Goal: Task Accomplishment & Management: Use online tool/utility

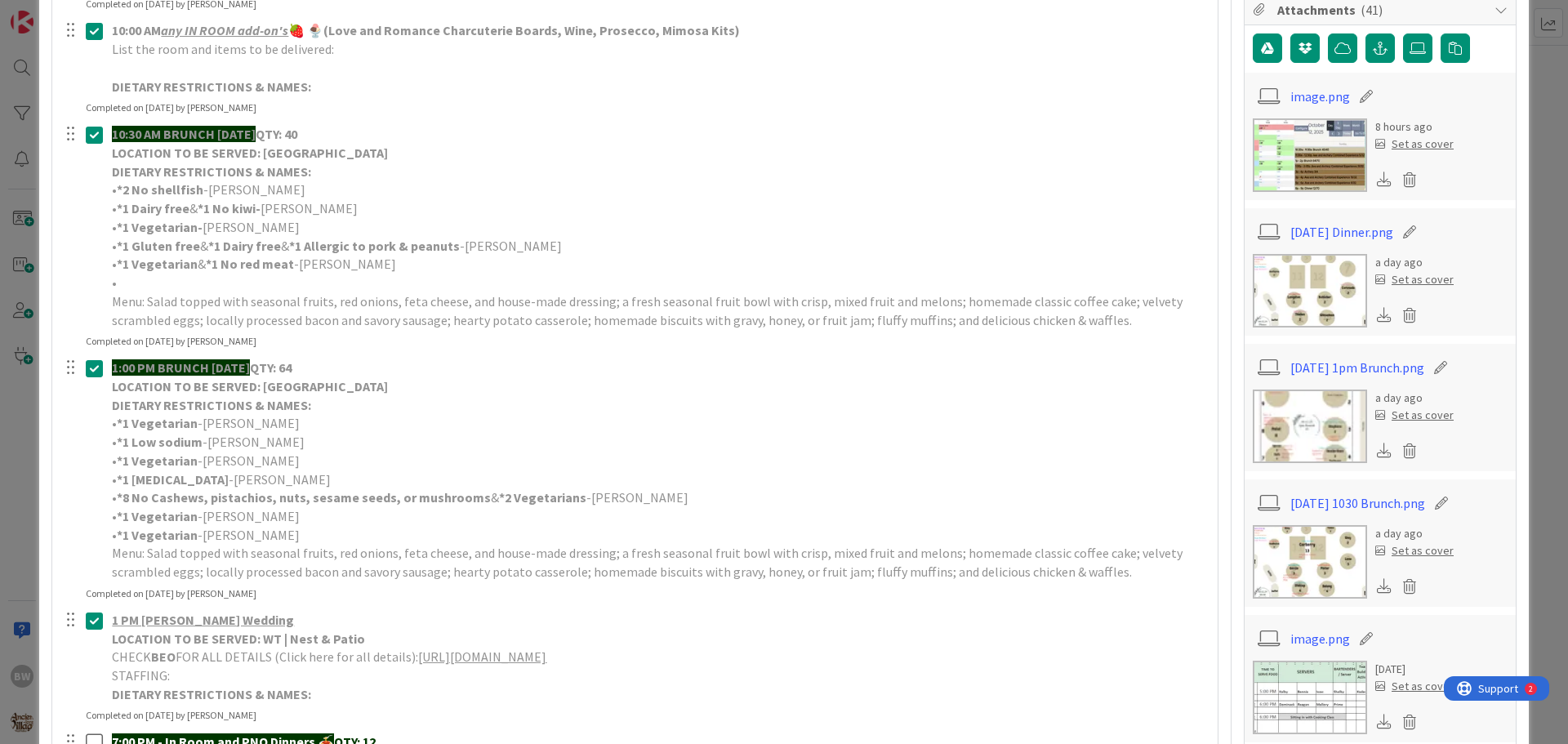
scroll to position [817, 0]
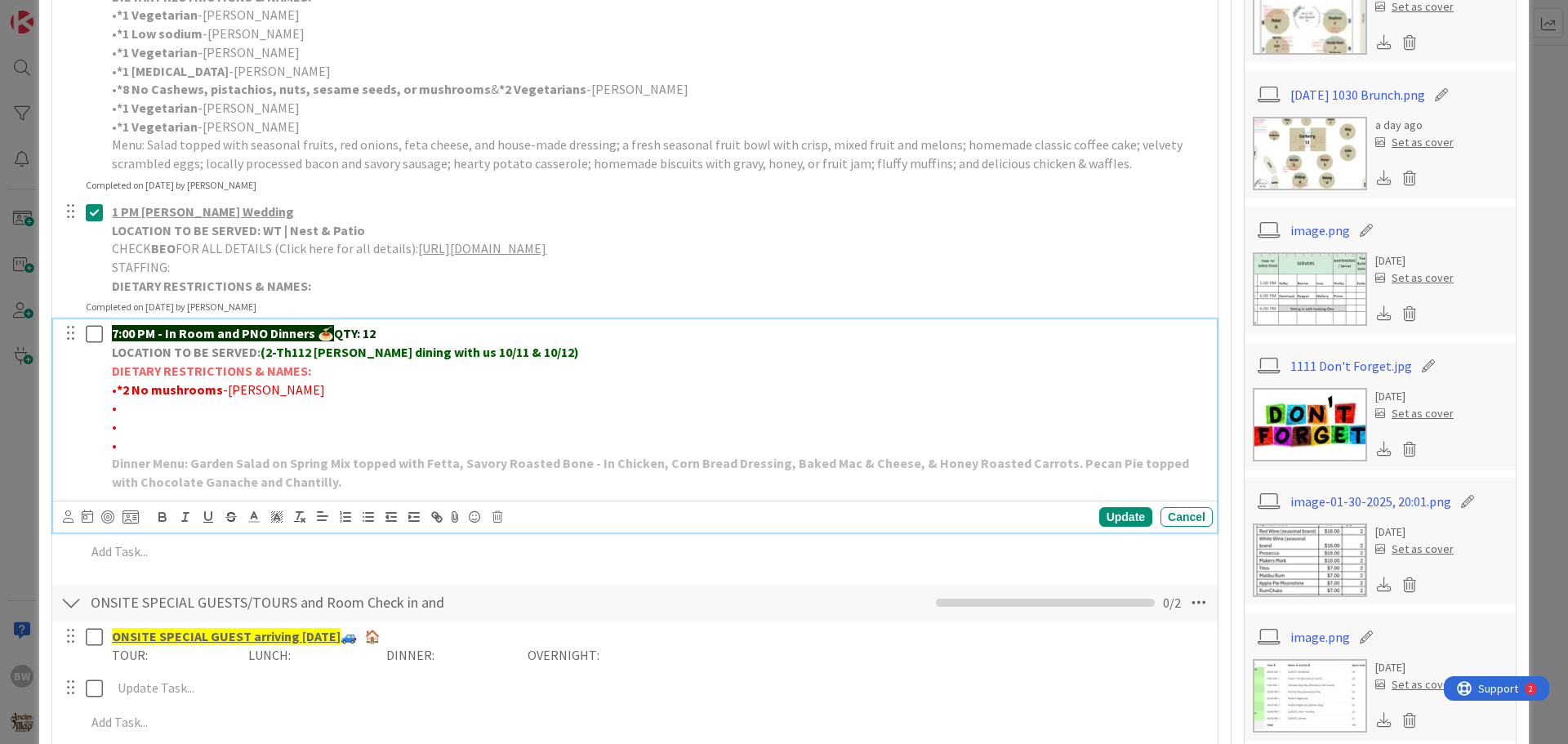
click at [528, 354] on strong "(2-Th112 [PERSON_NAME] dining with us 10/11 & 10/12)" at bounding box center [420, 352] width 318 height 17
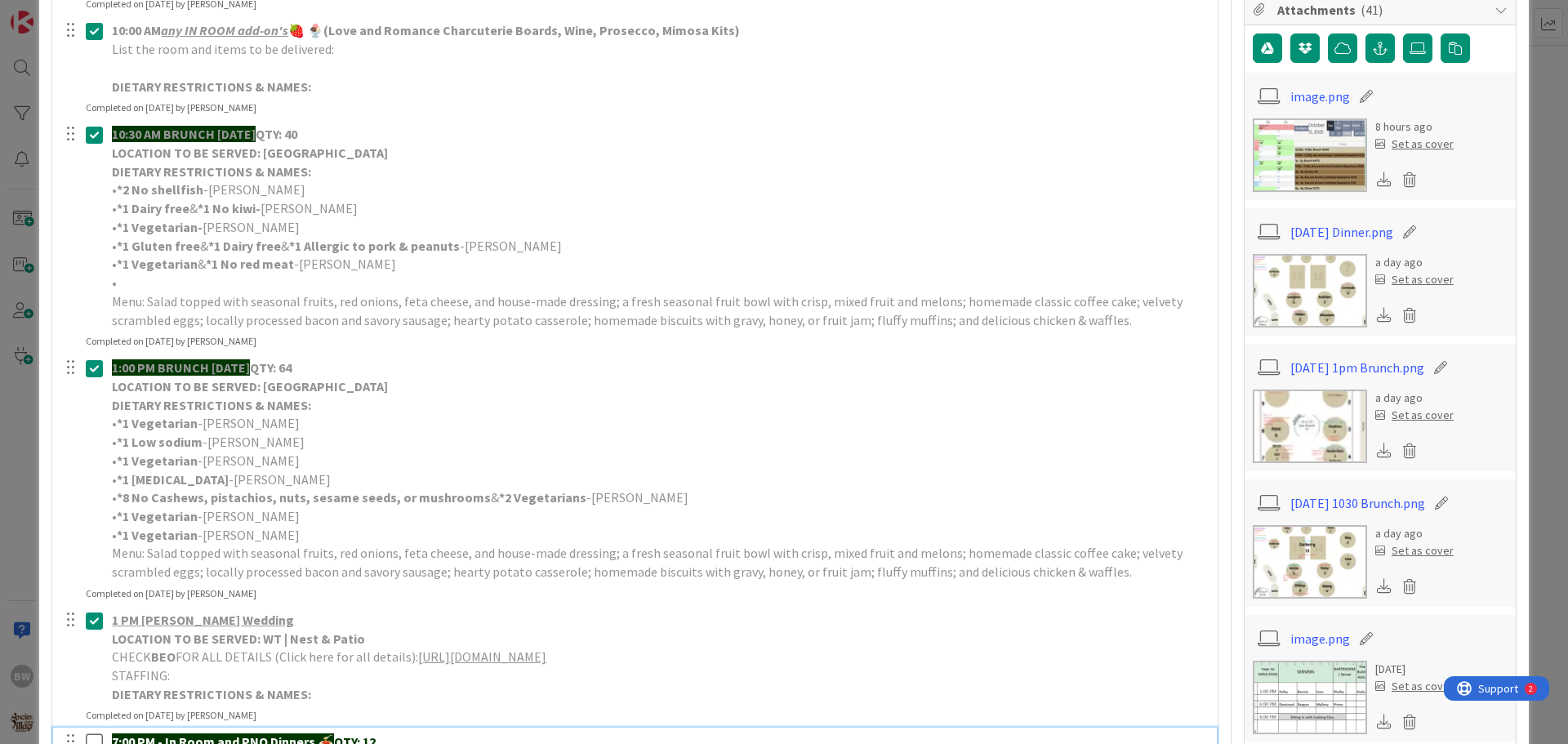
scroll to position [735, 0]
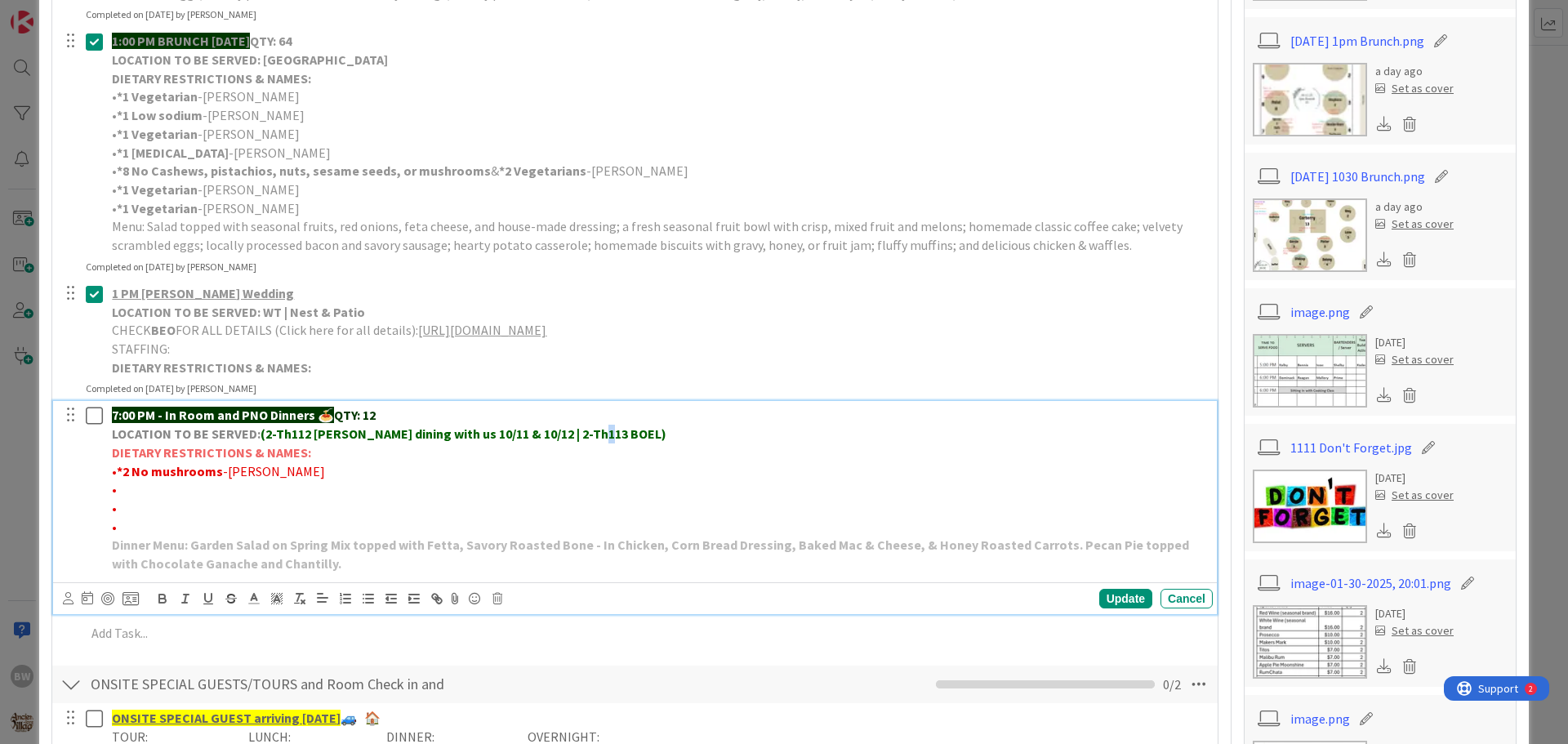
click at [604, 432] on strong "(2-Th112 [PERSON_NAME] dining with us 10/11 & 10/12 | 2-Th113 BOEL)" at bounding box center [464, 433] width 406 height 17
click at [616, 432] on strong "(2-Th112 [PERSON_NAME] dining with us 10/11 & 10/12 | 2-Th113 [PERSON_NAME])" at bounding box center [497, 433] width 474 height 17
click at [362, 432] on strong "(2-Th112 [PERSON_NAME] dining with us 10/11 & 10/12 | 2-Th113 [PERSON_NAME] din…" at bounding box center [578, 433] width 635 height 17
drag, startPoint x: 529, startPoint y: 432, endPoint x: 369, endPoint y: 439, distance: 160.2
click at [369, 439] on strong "(2-Th112 [PERSON_NAME] dining with us 10/11 & 10/12 | 2-Th113 [PERSON_NAME] din…" at bounding box center [578, 433] width 635 height 17
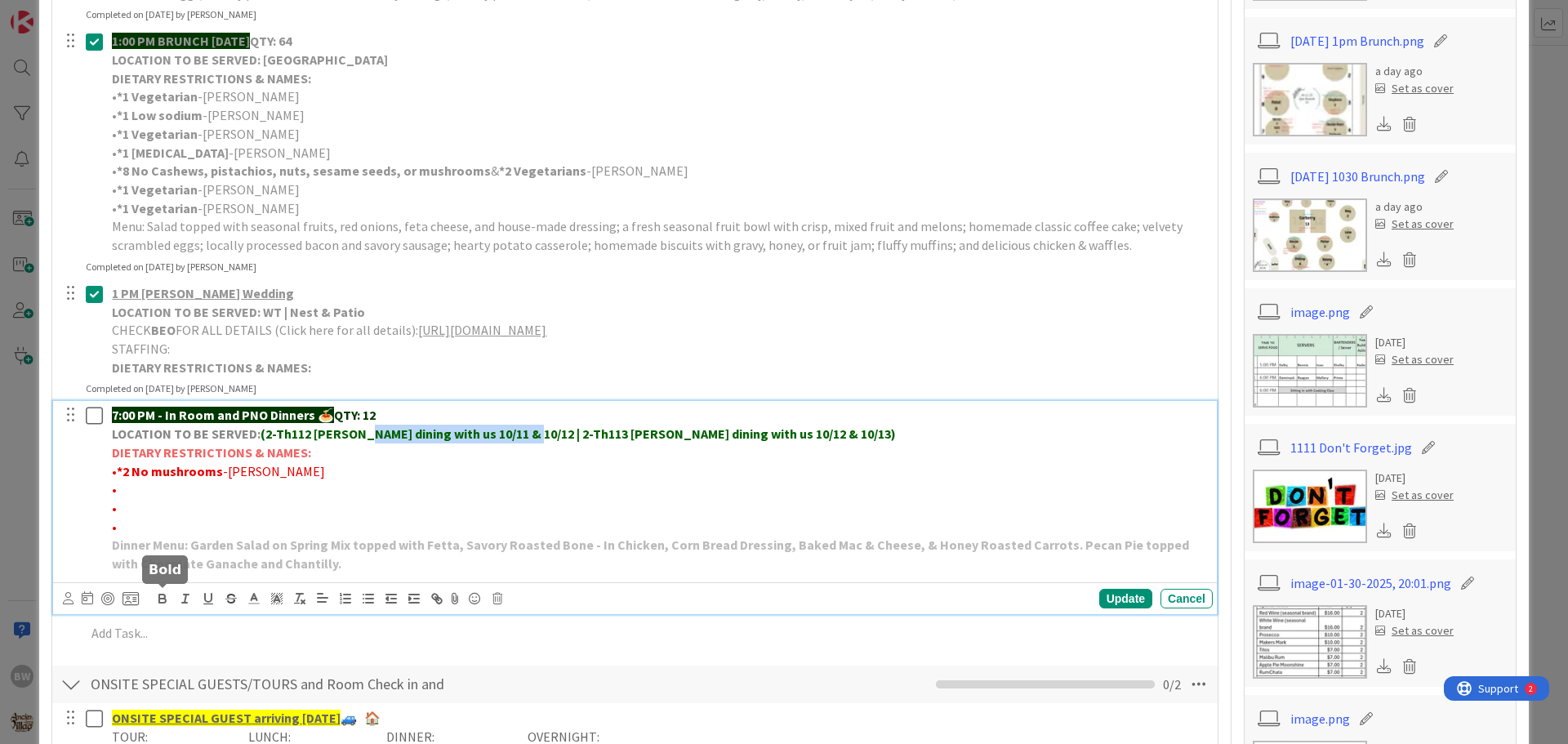
click at [160, 596] on icon "button" at bounding box center [162, 597] width 6 height 4
click at [506, 461] on p "DIETARY RESTRICTIONS & NAMES:" at bounding box center [659, 453] width 1094 height 19
drag, startPoint x: 817, startPoint y: 433, endPoint x: 644, endPoint y: 435, distance: 173.0
click at [644, 435] on p "LOCATION TO BE SERVED: (2-Th112 [PERSON_NAME] dining with us 10/11 & 10/12 | 2-…" at bounding box center [659, 434] width 1094 height 19
click at [159, 596] on icon "button" at bounding box center [162, 597] width 6 height 4
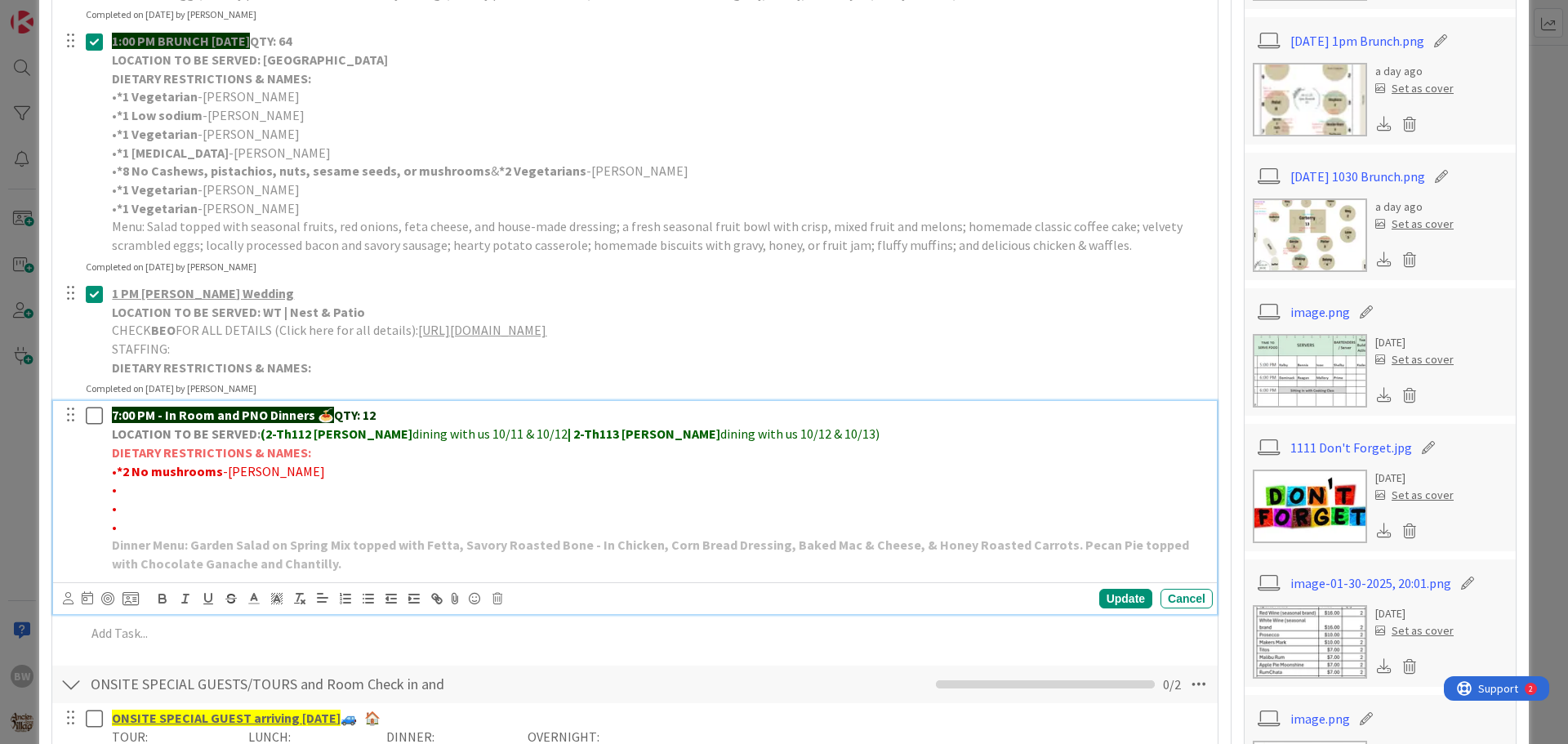
click at [651, 477] on p "• *2 No mushrooms -[PERSON_NAME]" at bounding box center [659, 472] width 1094 height 19
click at [796, 432] on p "LOCATION TO BE SERVED: (2-Th112 [PERSON_NAME] dining with us 10/11 & 10/12 | 2-…" at bounding box center [659, 434] width 1094 height 19
click at [160, 599] on icon "button" at bounding box center [163, 600] width 7 height 4
click at [555, 507] on p "•" at bounding box center [659, 509] width 1094 height 19
click at [1107, 595] on div "Update" at bounding box center [1125, 599] width 53 height 20
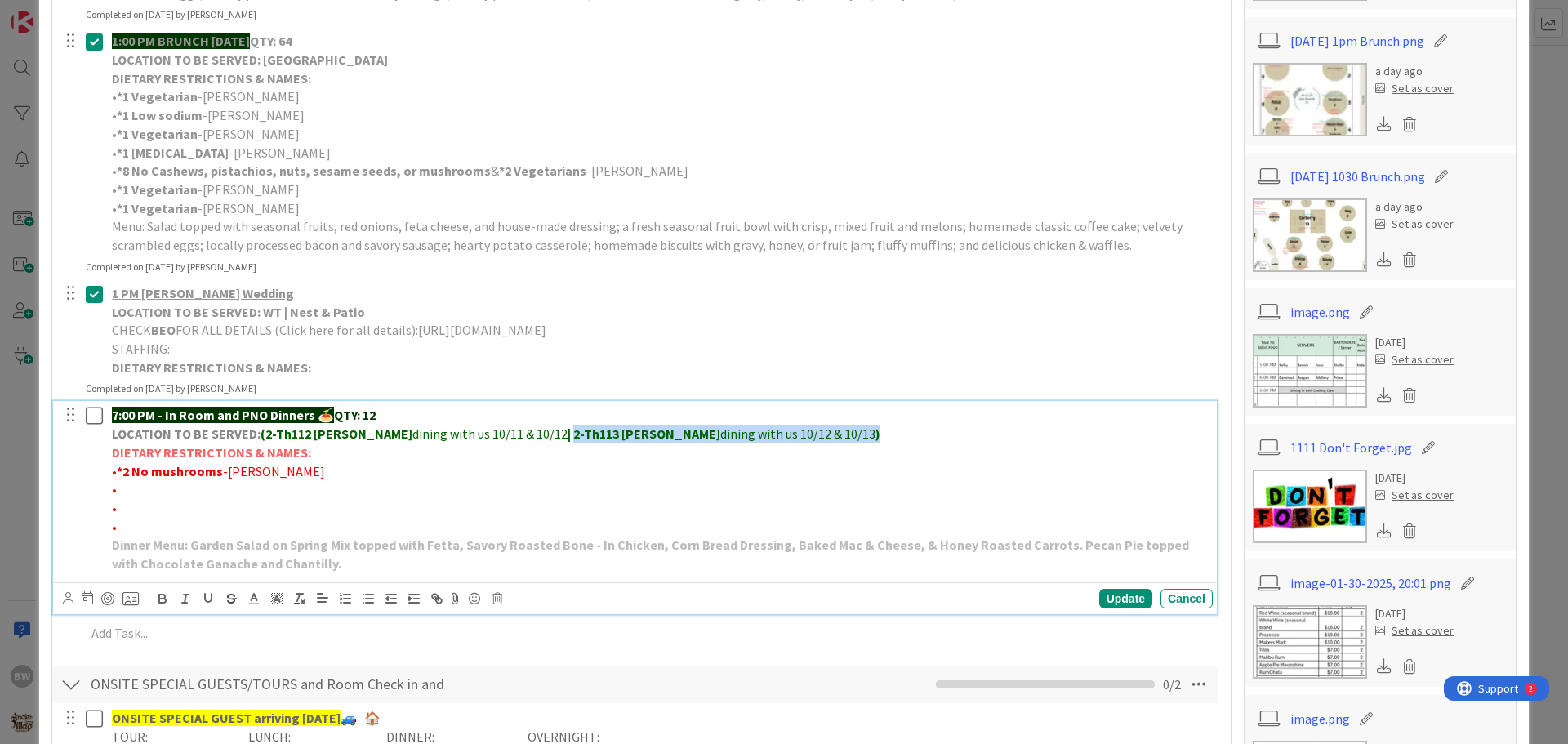
drag, startPoint x: 529, startPoint y: 432, endPoint x: 797, endPoint y: 433, distance: 268.0
click at [797, 433] on p "LOCATION TO BE SERVED: (2-Th112 [PERSON_NAME] dining with us 10/11 & 10/12 | 2-…" at bounding box center [659, 434] width 1094 height 19
copy p "2-Th113 [PERSON_NAME] dining with us 10/12 & 10/13 )"
click at [1099, 592] on div "Update" at bounding box center [1125, 599] width 53 height 20
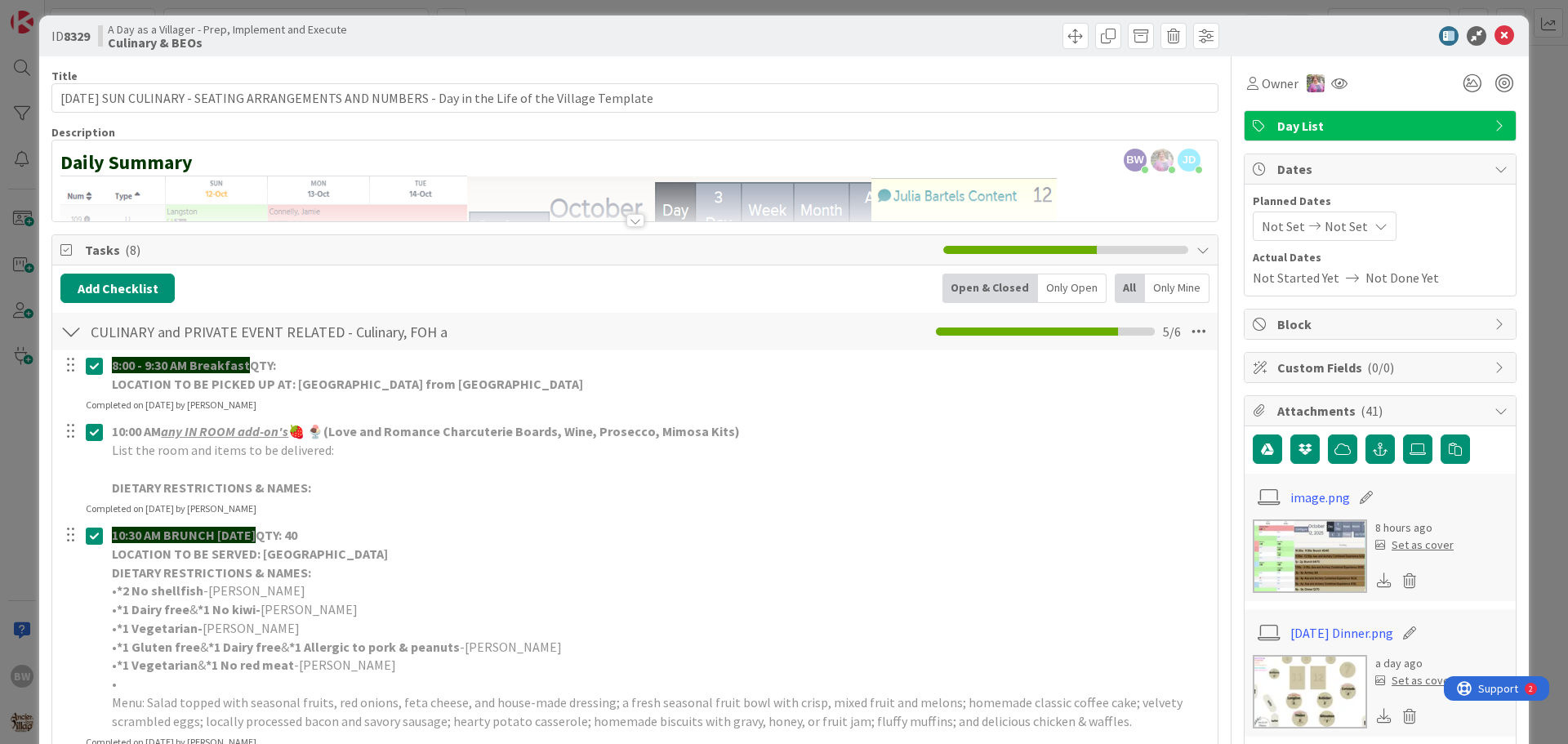
scroll to position [0, 0]
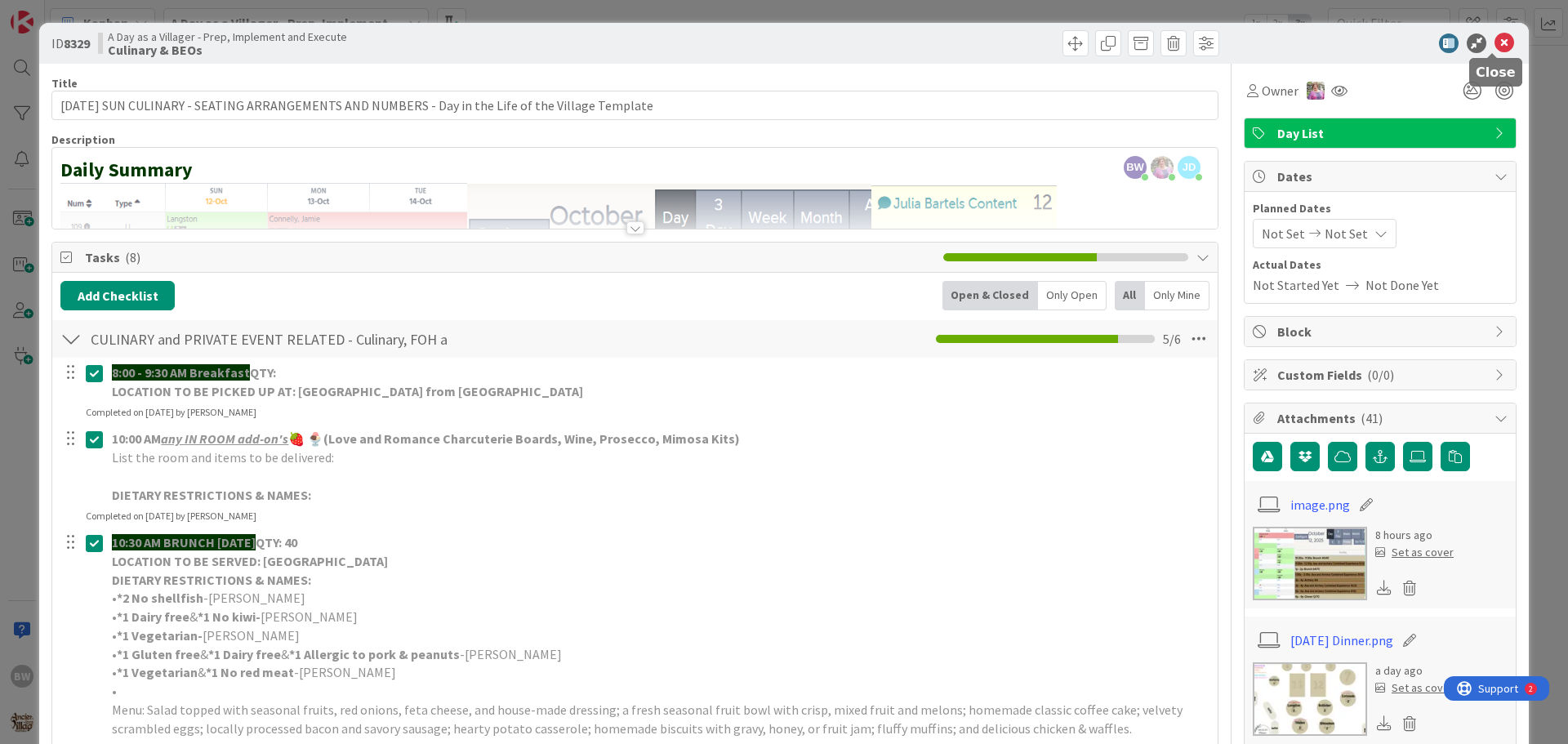
click at [1494, 41] on icon at bounding box center [1504, 43] width 20 height 20
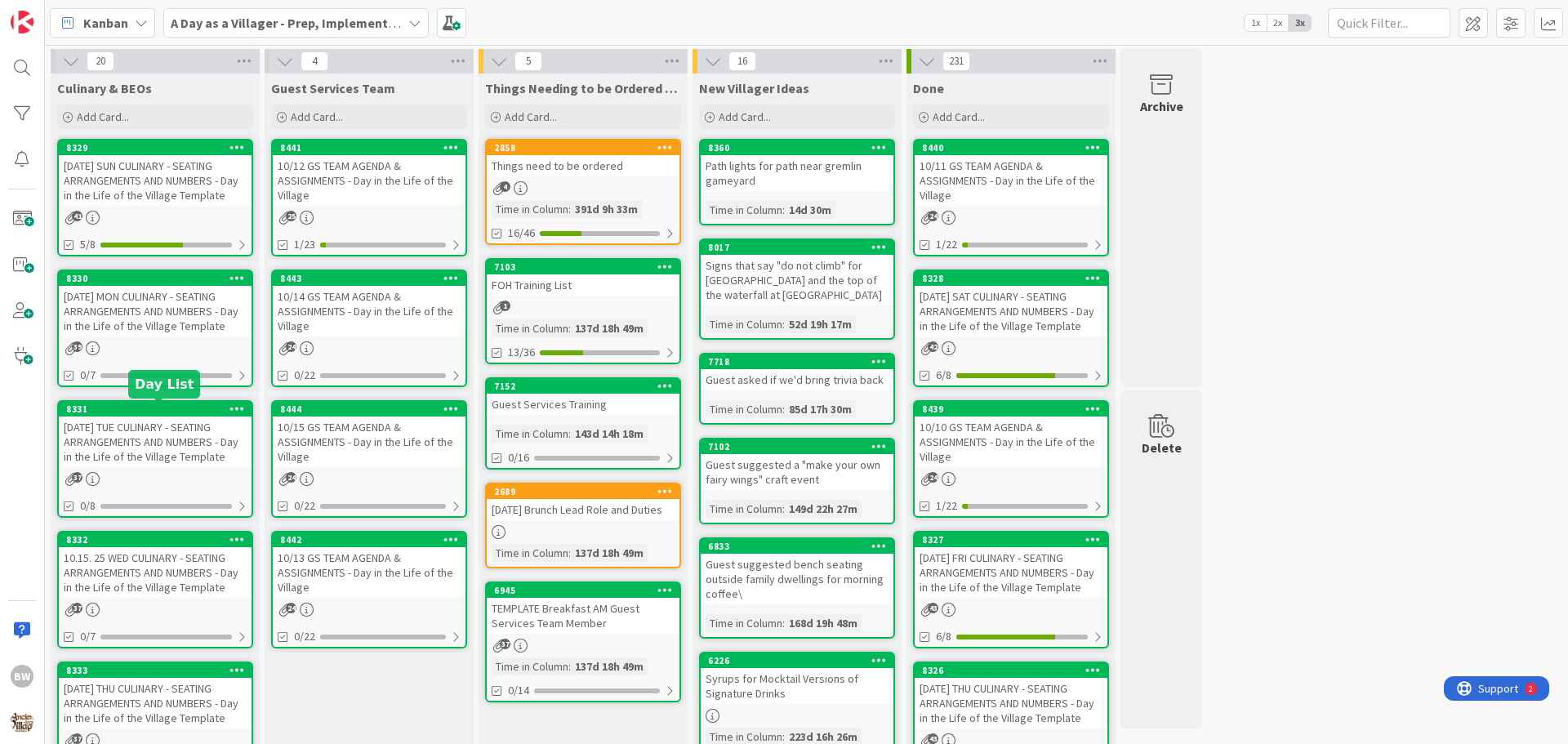
click at [150, 406] on div "8331" at bounding box center [158, 409] width 185 height 11
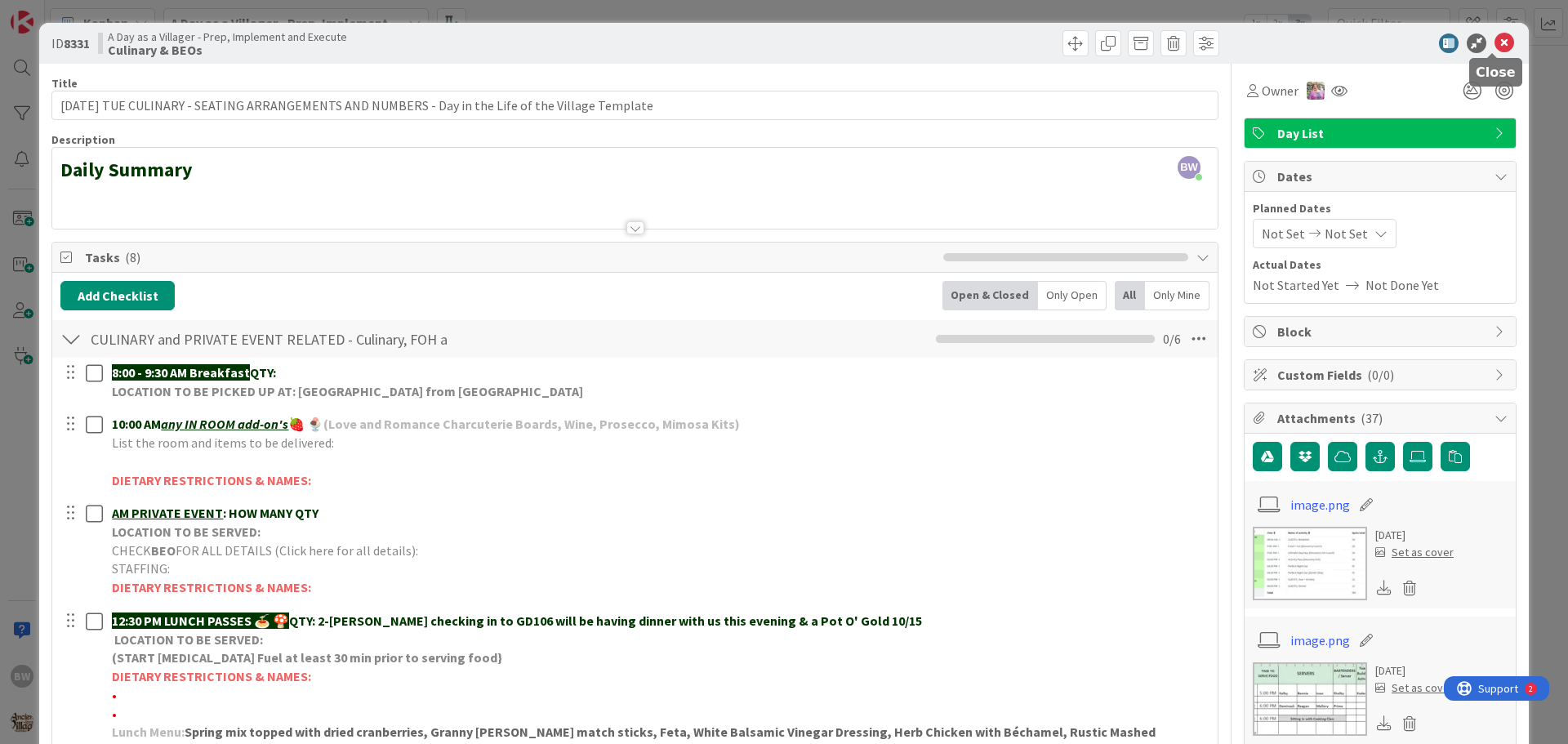
click at [1494, 43] on icon at bounding box center [1504, 43] width 20 height 20
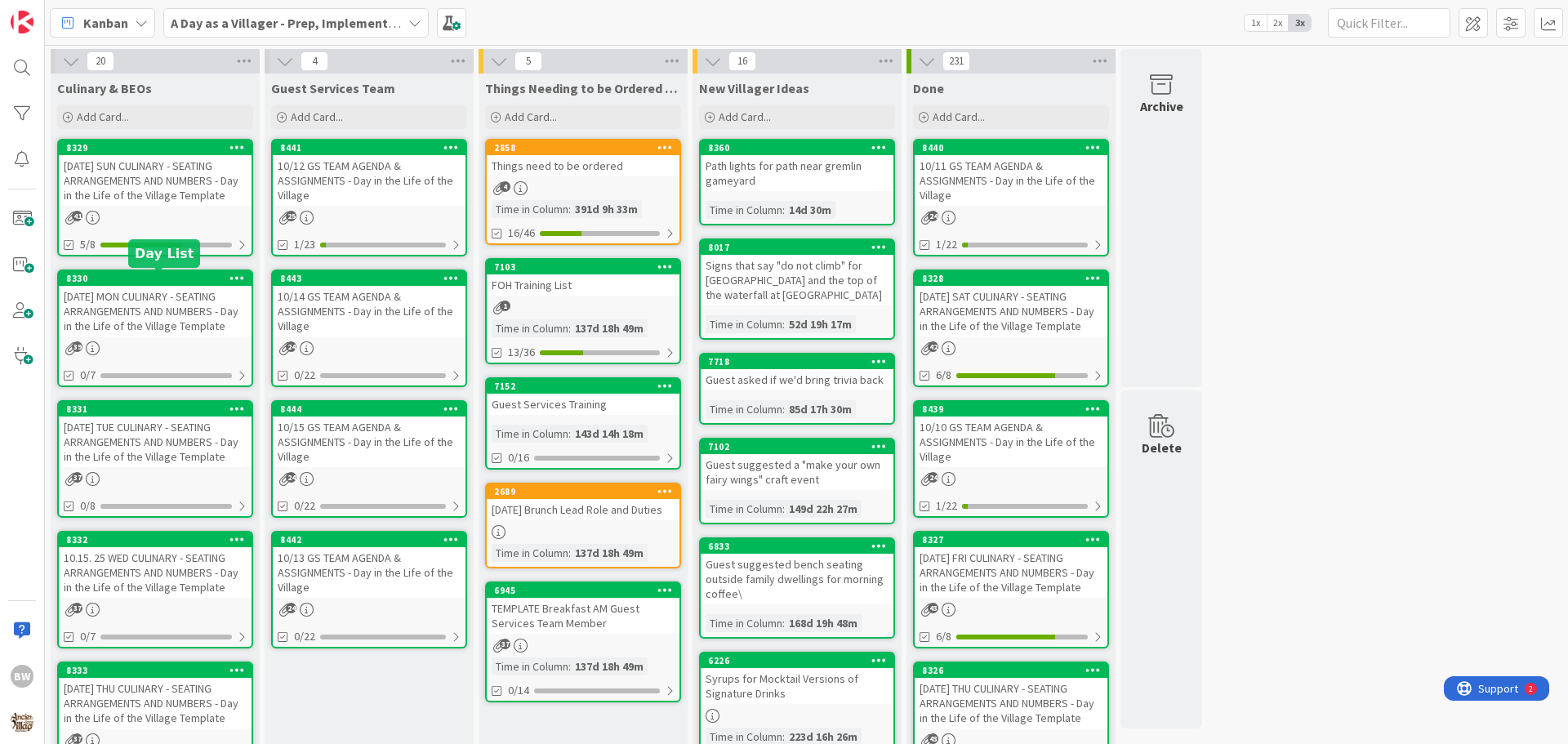
click at [154, 282] on div "8330" at bounding box center [158, 278] width 185 height 11
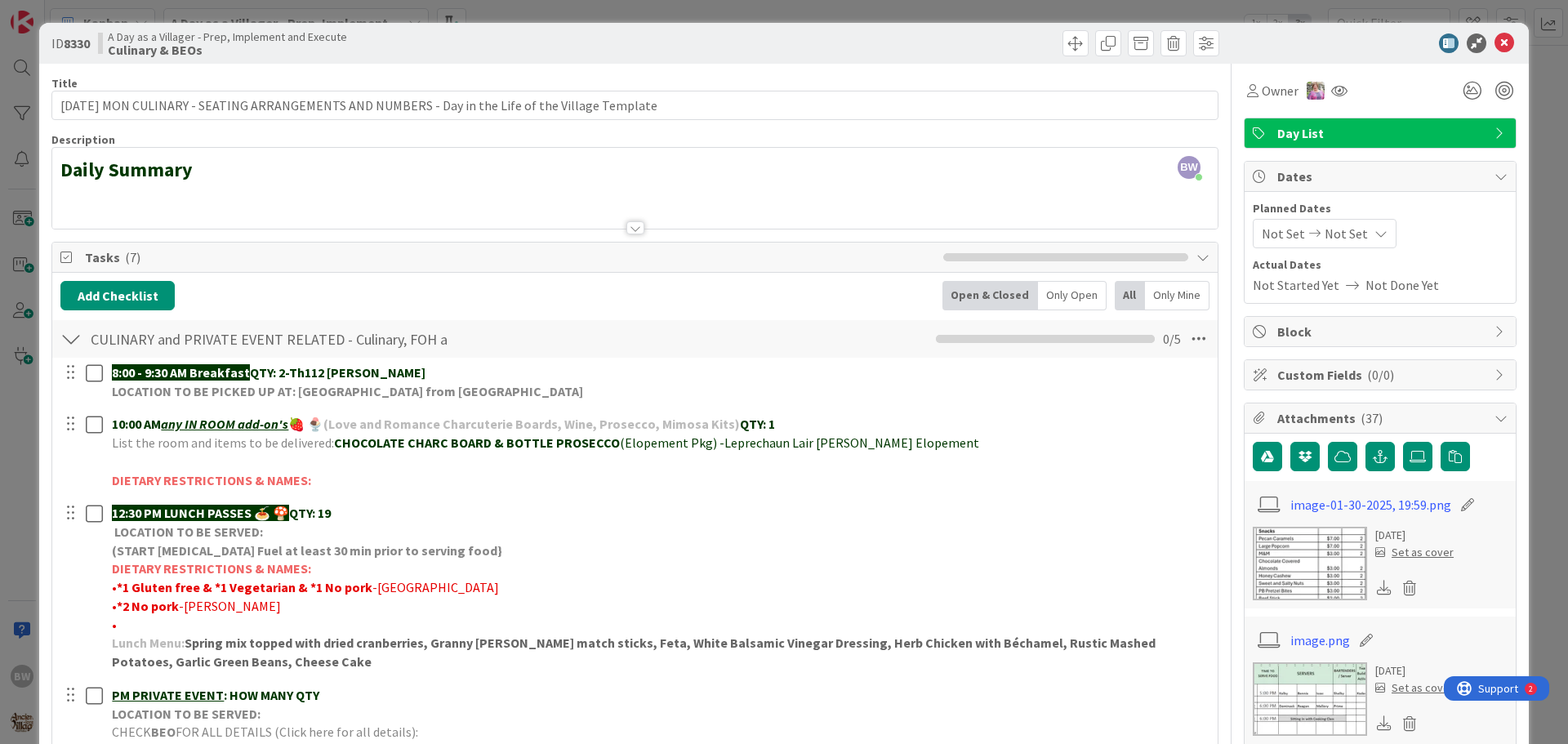
scroll to position [245, 0]
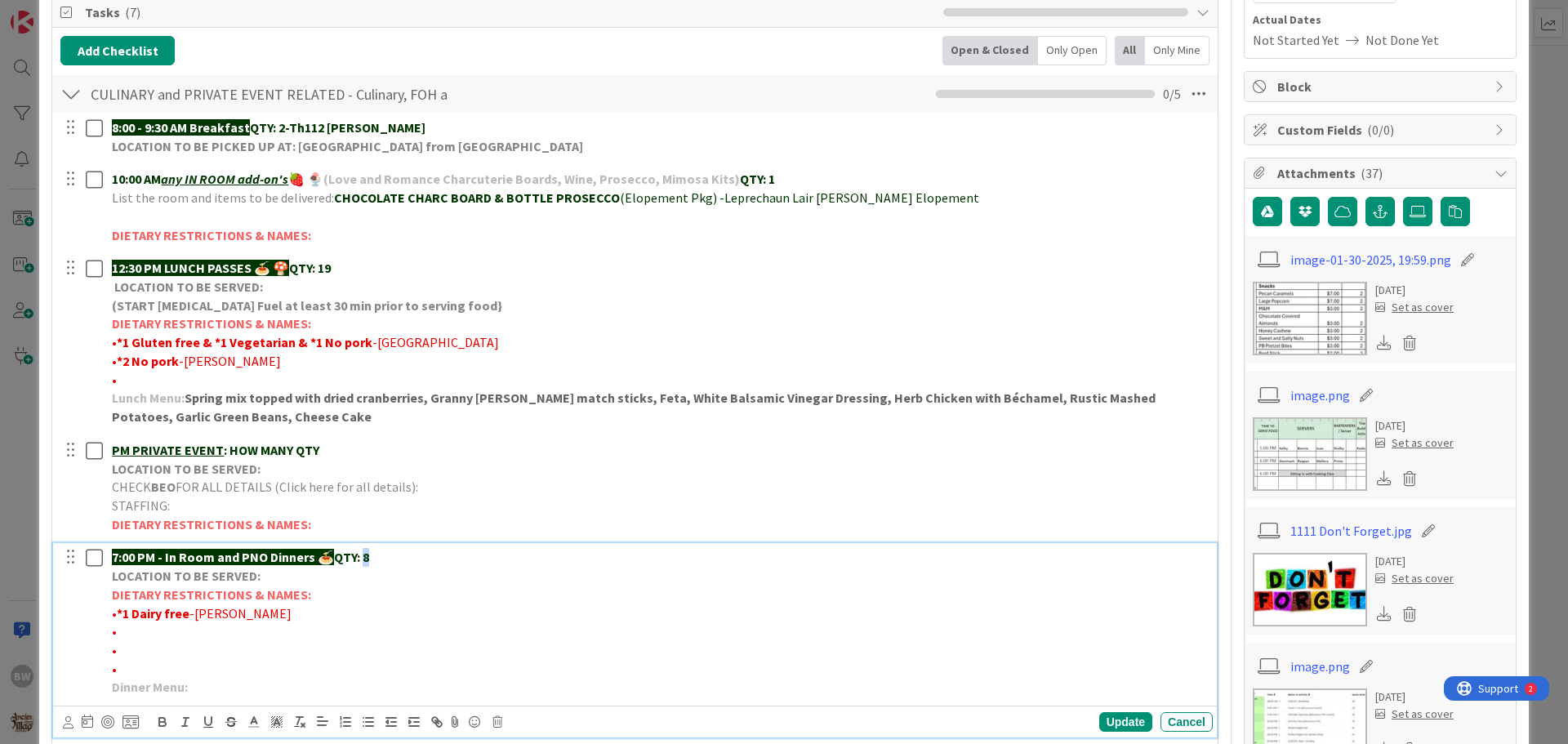
click at [365, 552] on p "7:00 PM - In Room and PNO Dinners 🍝 QTY: 8" at bounding box center [659, 558] width 1094 height 19
click at [276, 573] on p "LOCATION TO BE SERVED:" at bounding box center [659, 577] width 1094 height 19
click at [260, 577] on p "LOCATION TO BE SERVED: (" at bounding box center [659, 577] width 1094 height 19
click at [256, 718] on icon at bounding box center [254, 722] width 15 height 15
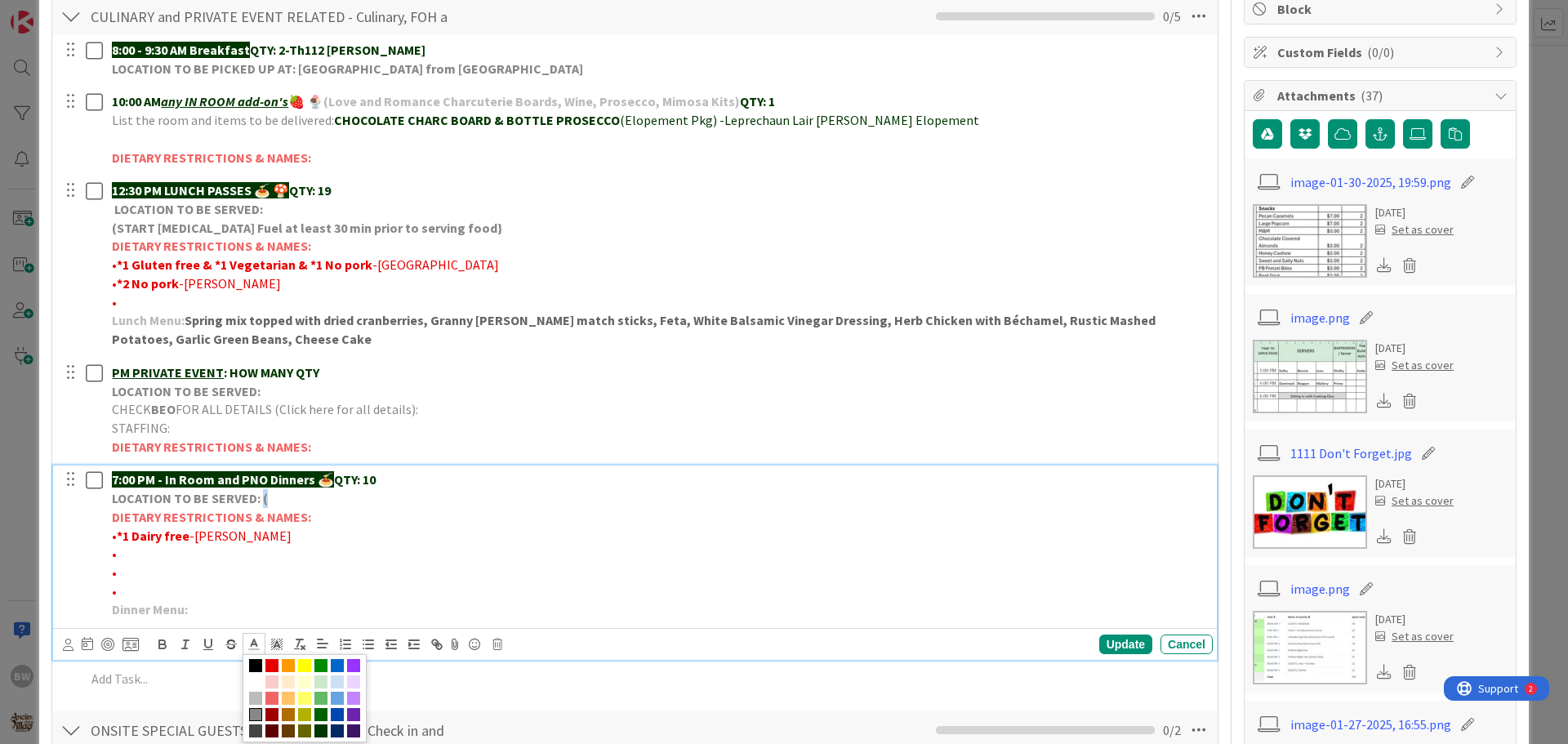
scroll to position [408, 0]
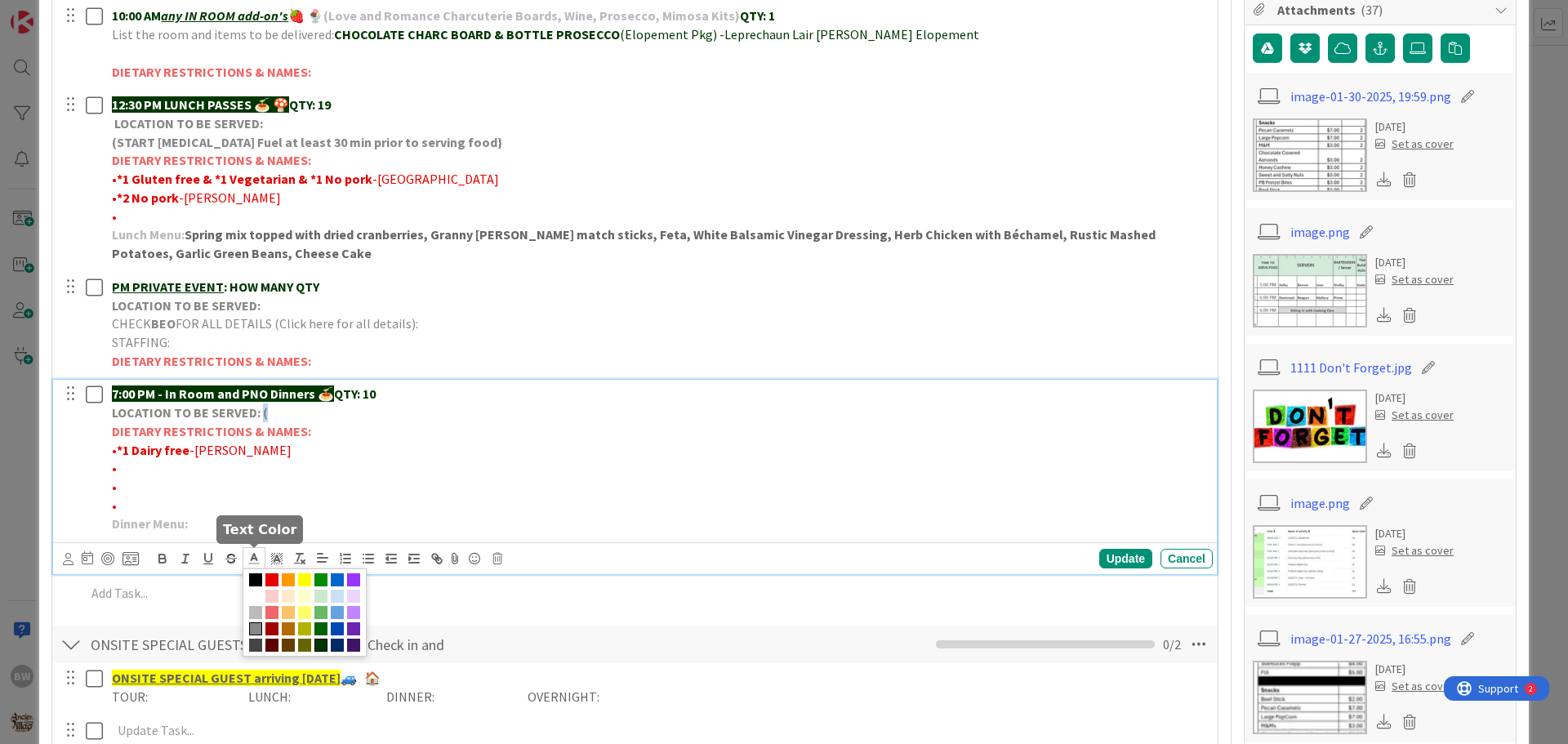
click at [317, 646] on span at bounding box center [320, 645] width 13 height 13
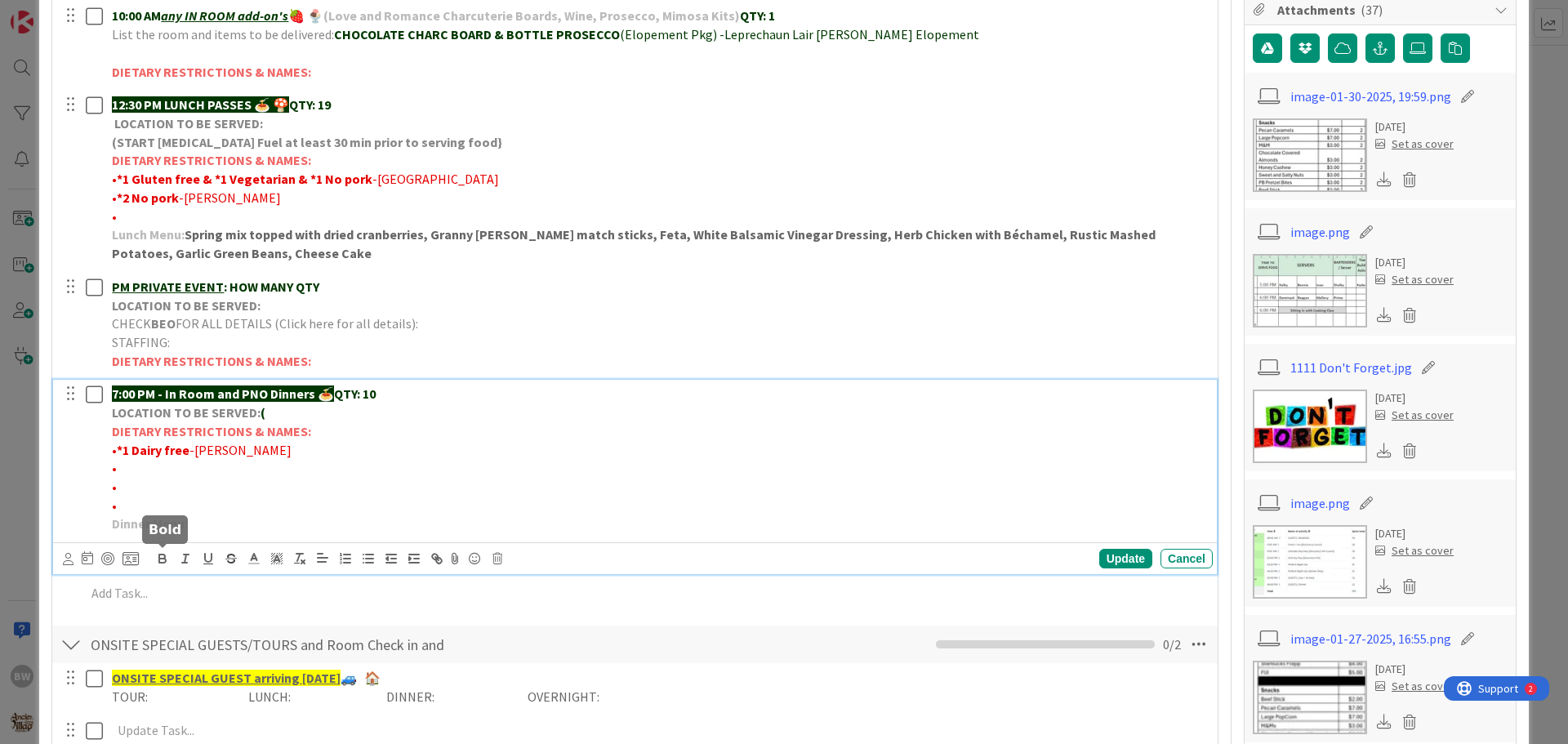
click at [162, 559] on icon "button" at bounding box center [163, 560] width 7 height 4
click at [285, 415] on p "LOCATION TO BE SERVED: (" at bounding box center [659, 413] width 1094 height 19
drag, startPoint x: 274, startPoint y: 415, endPoint x: 259, endPoint y: 412, distance: 15.3
click at [259, 412] on p "LOCATION TO BE SERVED: (" at bounding box center [659, 413] width 1094 height 19
click at [253, 556] on polyline at bounding box center [254, 558] width 6 height 7
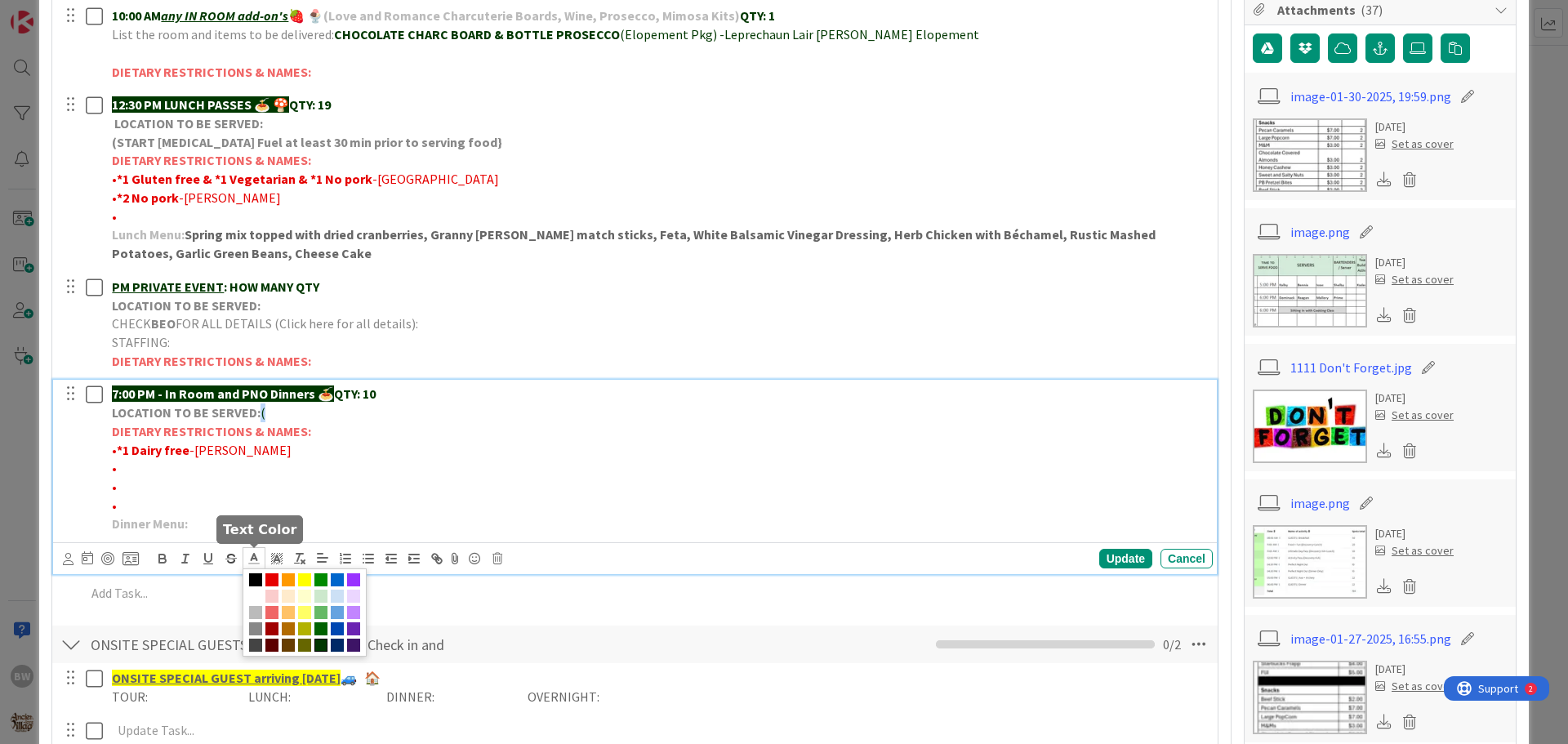
click at [319, 642] on span at bounding box center [320, 645] width 13 height 13
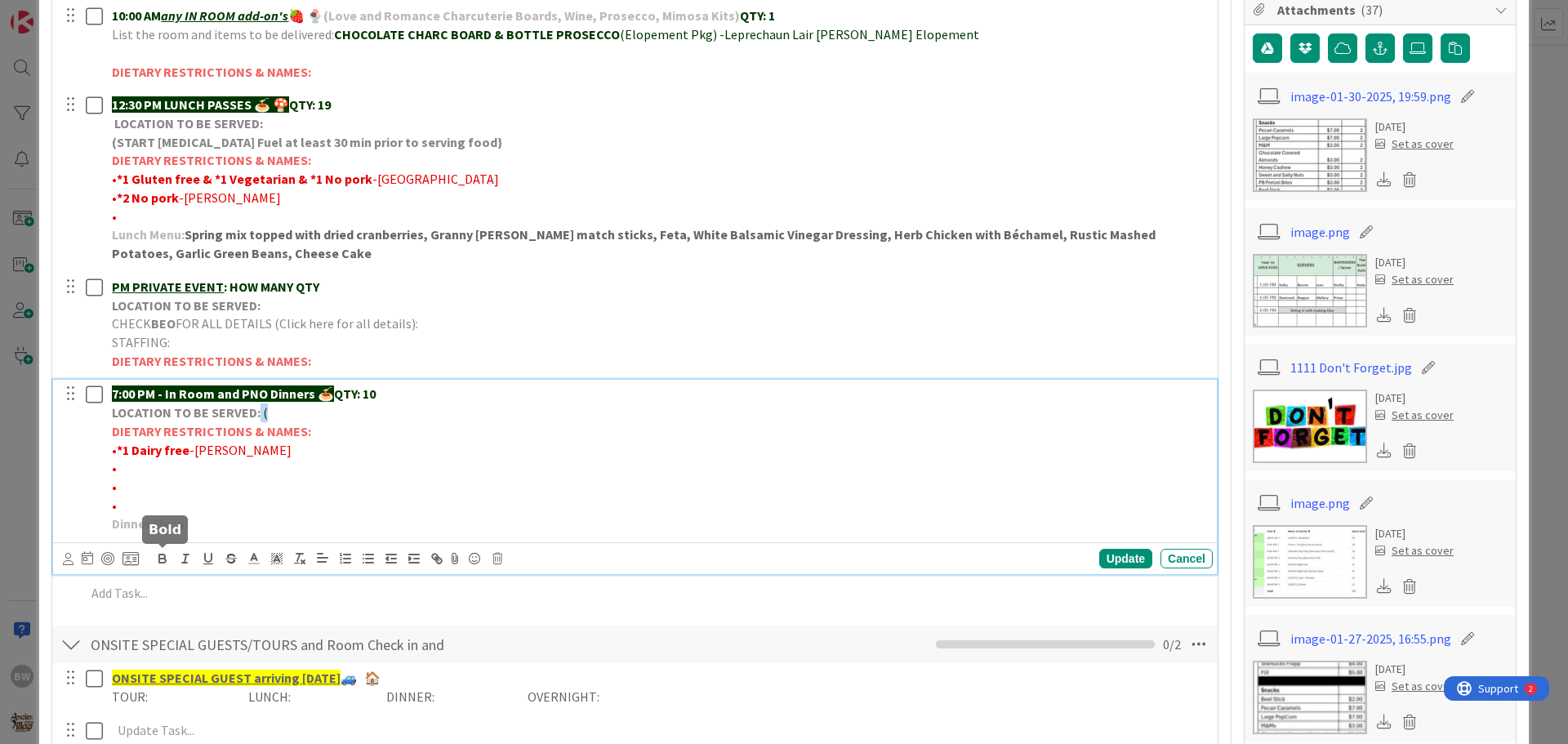
click at [162, 558] on icon "button" at bounding box center [162, 559] width 15 height 15
click at [386, 439] on p "DIETARY RESTRICTIONS & NAMES:" at bounding box center [659, 432] width 1094 height 19
click at [1104, 555] on div "Update" at bounding box center [1125, 559] width 53 height 20
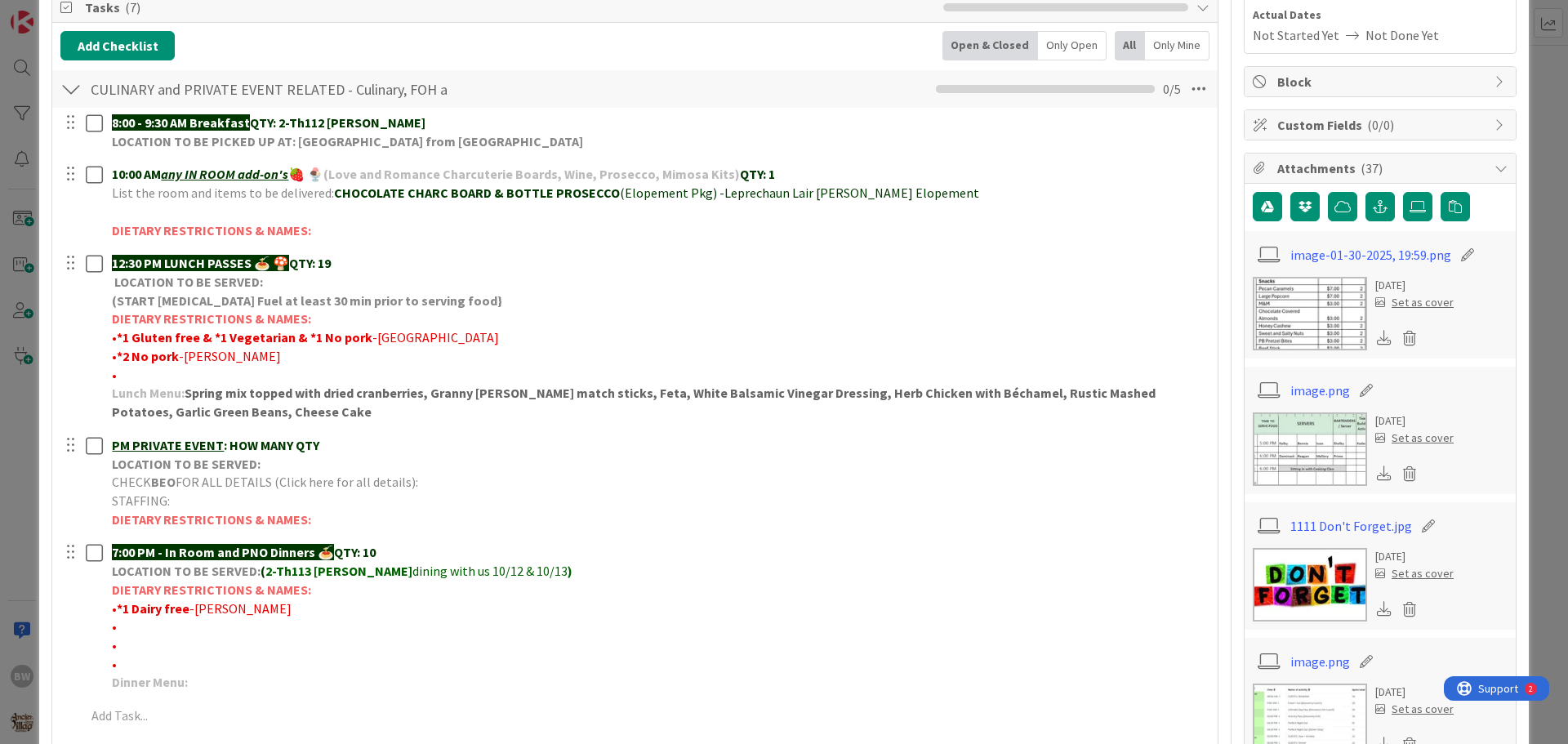
scroll to position [0, 0]
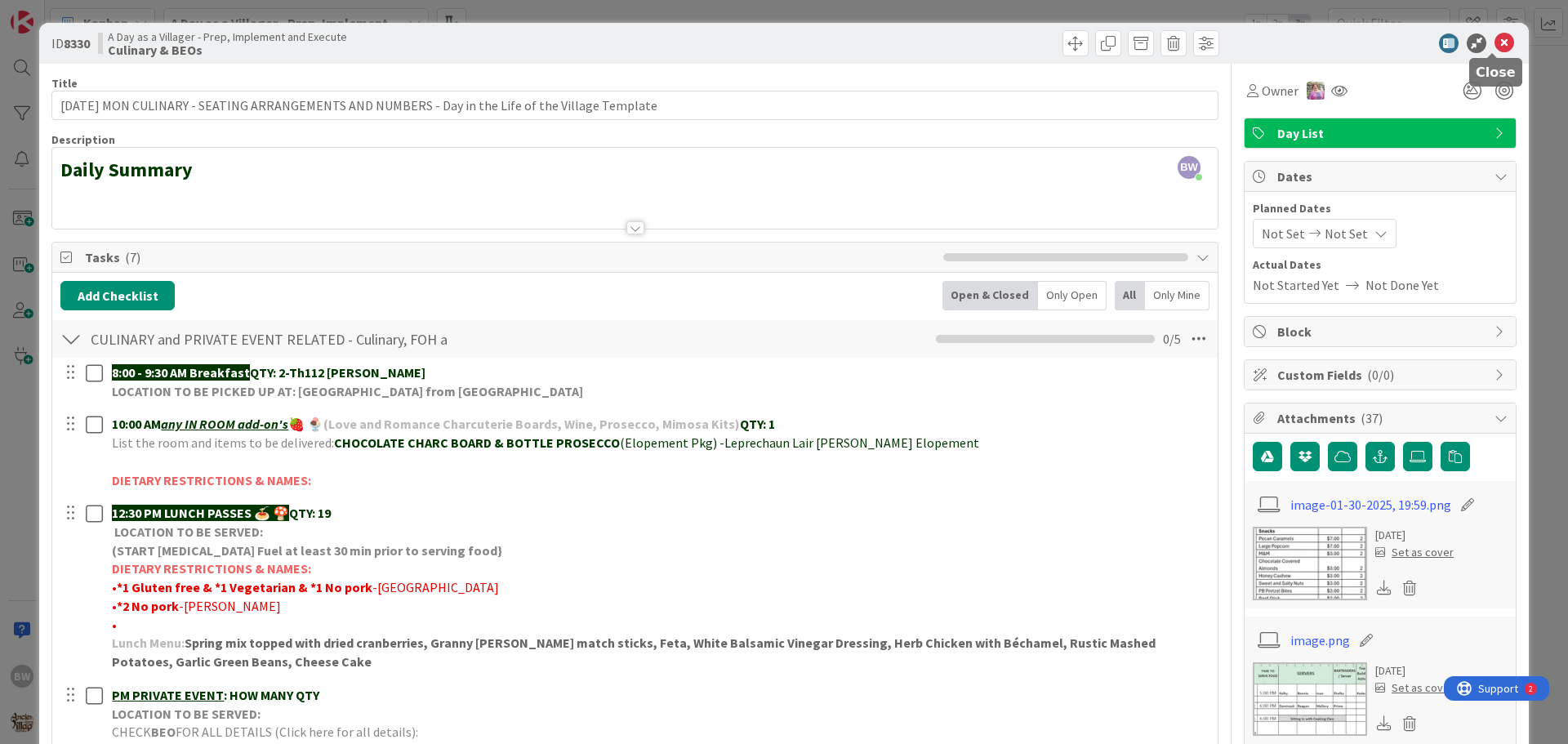
click at [1494, 43] on icon at bounding box center [1504, 43] width 20 height 20
